Goal: Navigation & Orientation: Go to known website

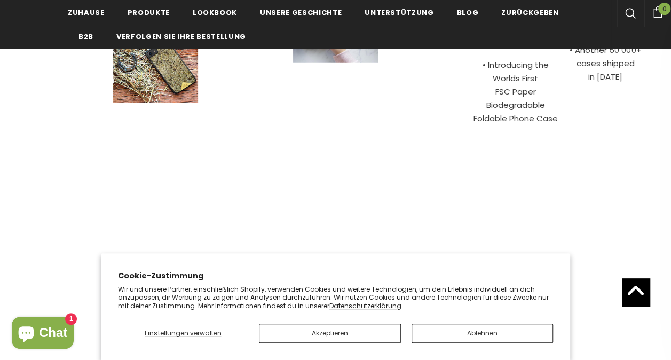
scroll to position [3947, 0]
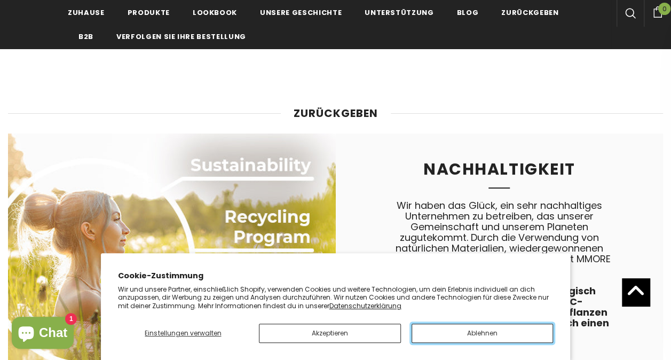
click at [460, 339] on button "Ablehnen" at bounding box center [482, 332] width 142 height 19
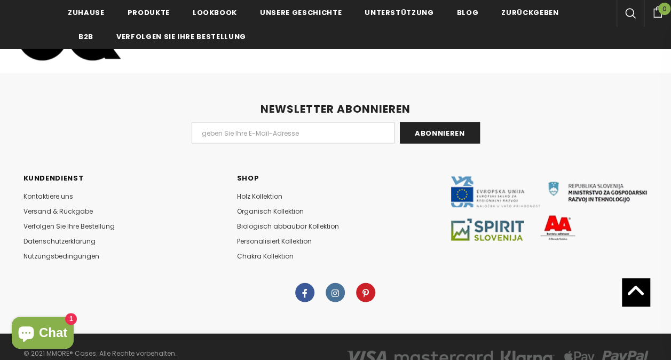
scroll to position [5146, 0]
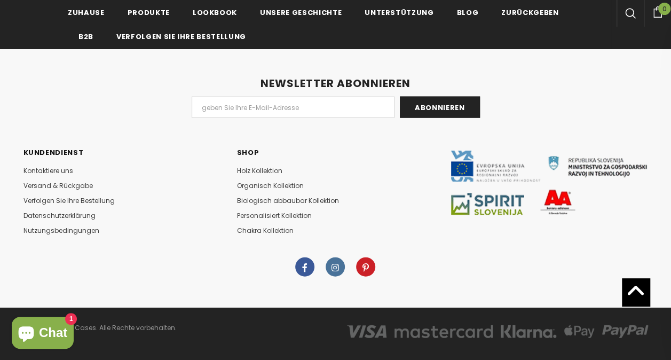
click at [339, 257] on link at bounding box center [334, 266] width 19 height 19
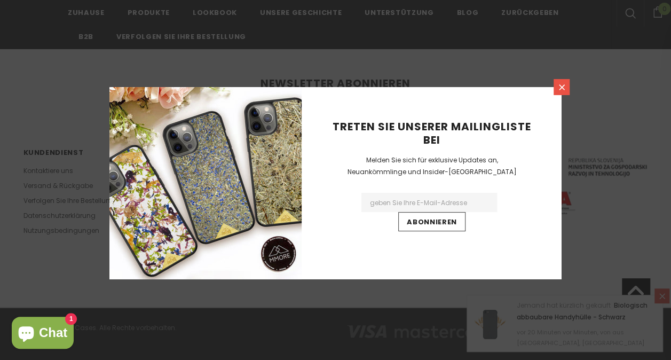
click at [562, 84] on icon at bounding box center [561, 87] width 9 height 9
